Goal: Task Accomplishment & Management: Use online tool/utility

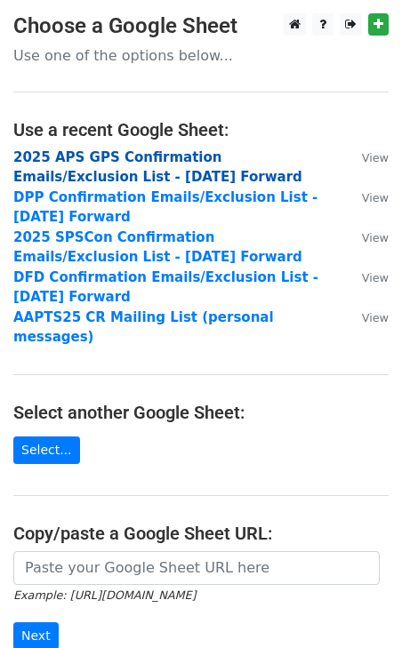
click at [184, 157] on strong "2025 APS GPS Confirmation Emails/Exclusion List - [DATE] Forward" at bounding box center [157, 167] width 289 height 36
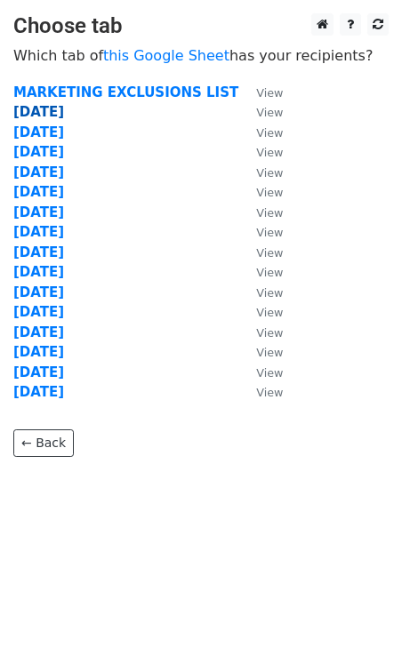
click at [36, 113] on strong "[DATE]" at bounding box center [38, 112] width 51 height 16
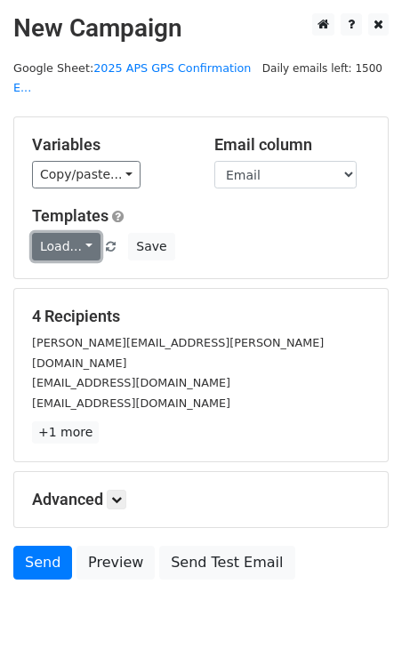
click at [76, 233] on link "Load..." at bounding box center [66, 247] width 68 height 28
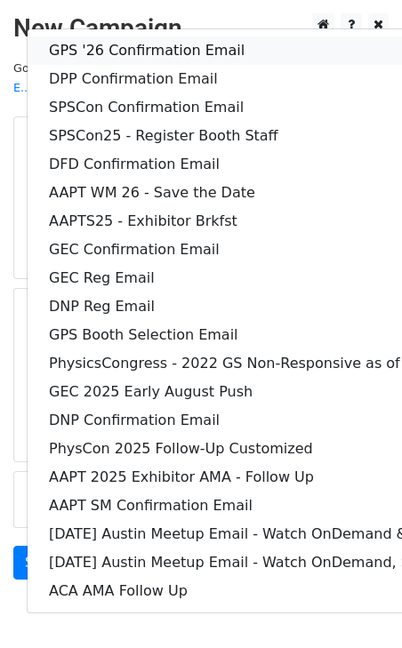
click at [186, 36] on link "GPS '26 Confirmation Email" at bounding box center [371, 50] width 686 height 28
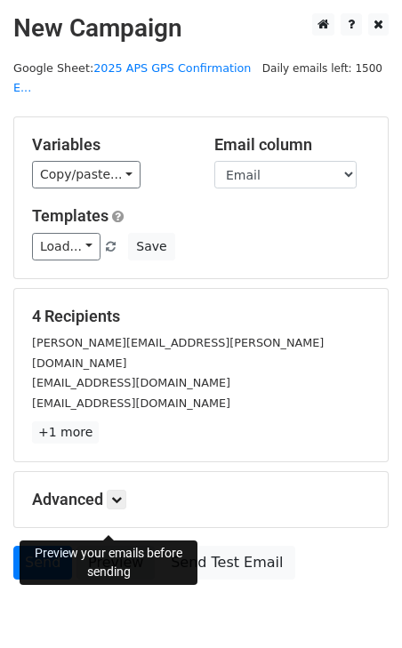
click at [106, 546] on link "Preview" at bounding box center [115, 563] width 78 height 34
